Goal: Entertainment & Leisure: Consume media (video, audio)

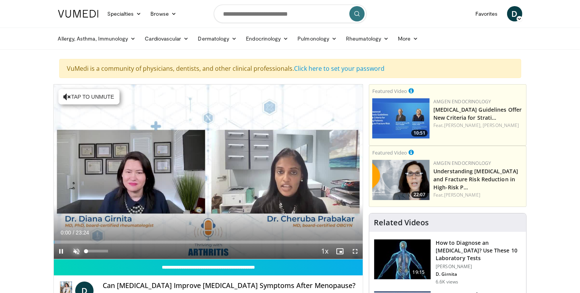
click at [76, 251] on span "Video Player" at bounding box center [76, 250] width 15 height 15
drag, startPoint x: 107, startPoint y: 251, endPoint x: 95, endPoint y: 248, distance: 13.0
click at [95, 249] on div "Volume Level" at bounding box center [91, 250] width 11 height 3
click at [355, 249] on span "Video Player" at bounding box center [355, 250] width 15 height 15
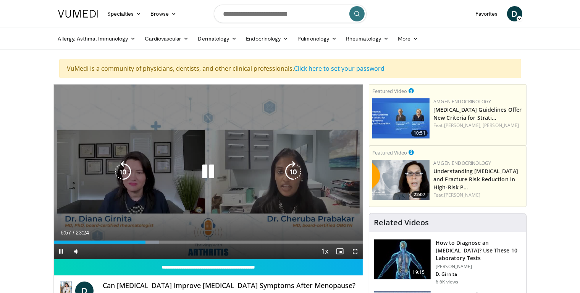
click at [196, 146] on div "10 seconds Tap to unmute" at bounding box center [208, 171] width 309 height 174
